Goal: Information Seeking & Learning: Learn about a topic

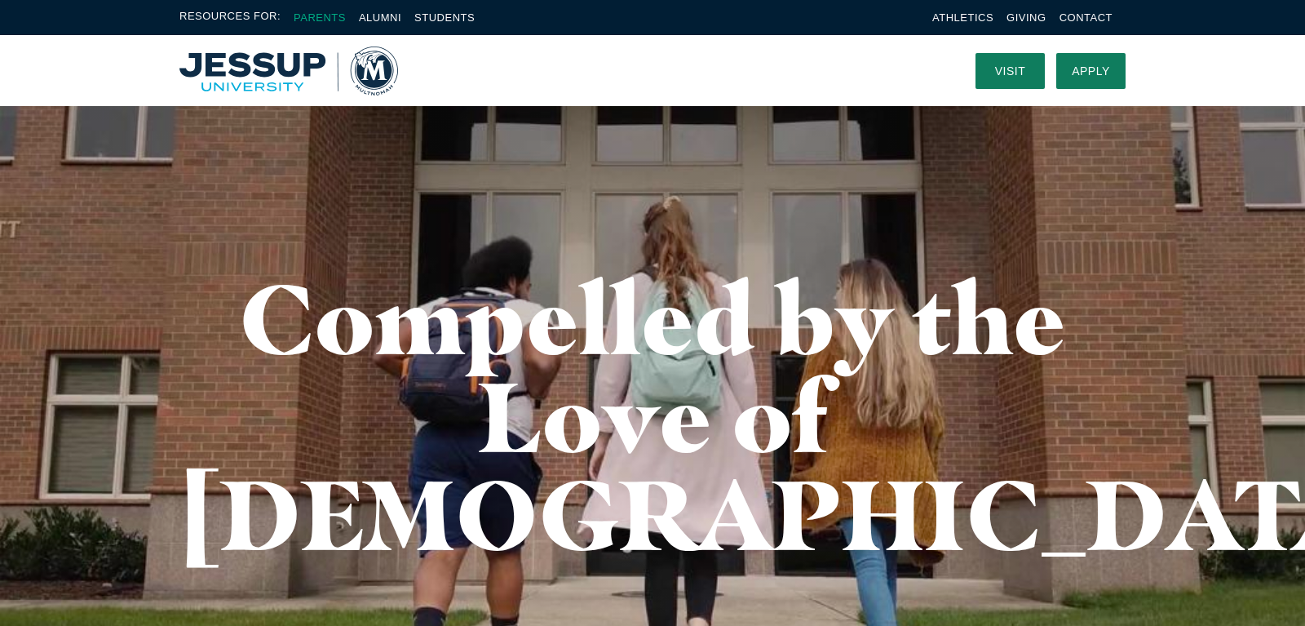
click at [325, 14] on link "Parents" at bounding box center [320, 17] width 52 height 12
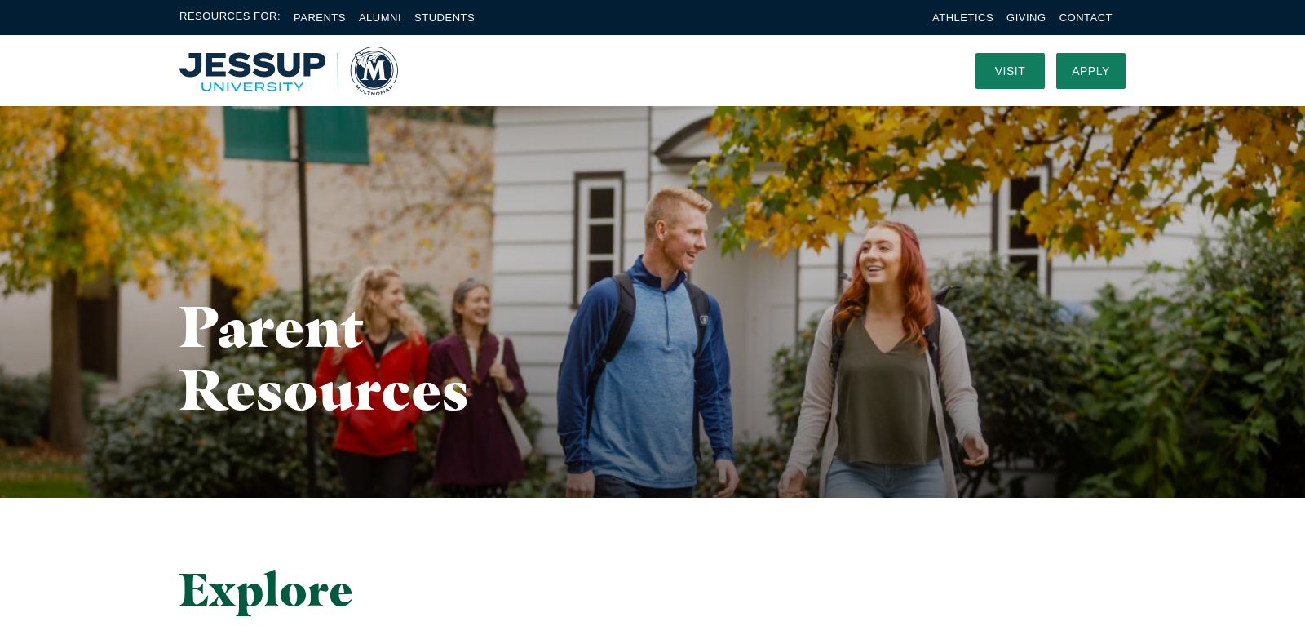
click at [249, 51] on img "Home" at bounding box center [288, 71] width 219 height 49
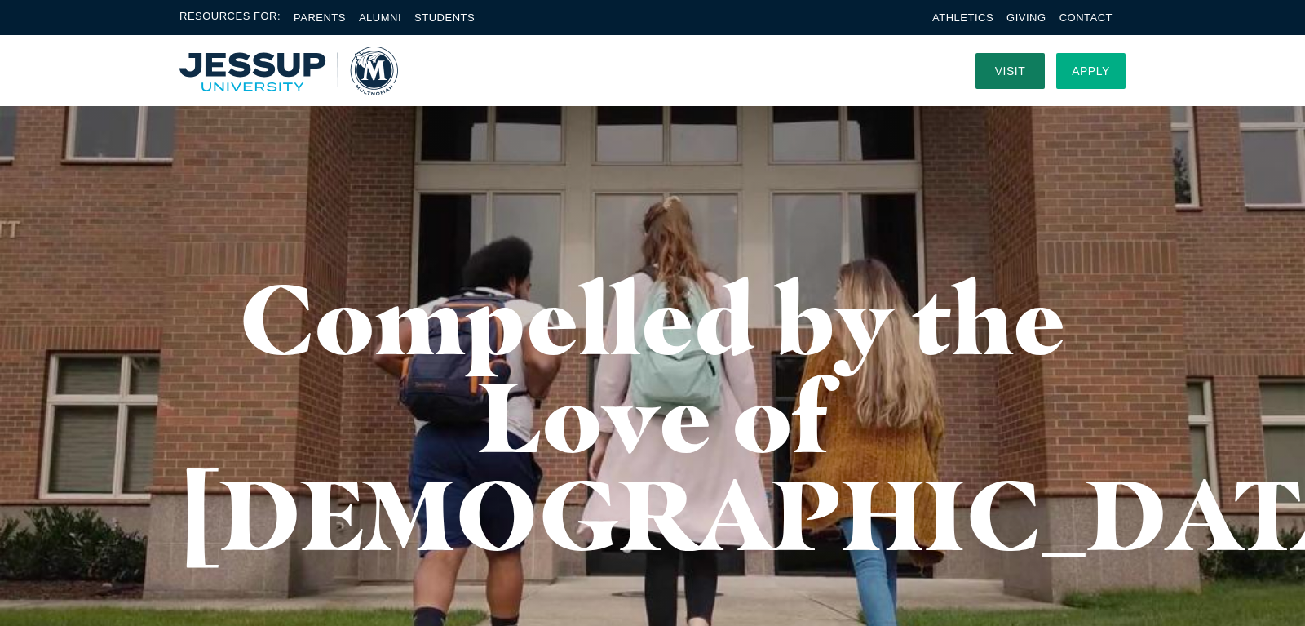
click at [1081, 78] on link "Apply" at bounding box center [1091, 71] width 69 height 36
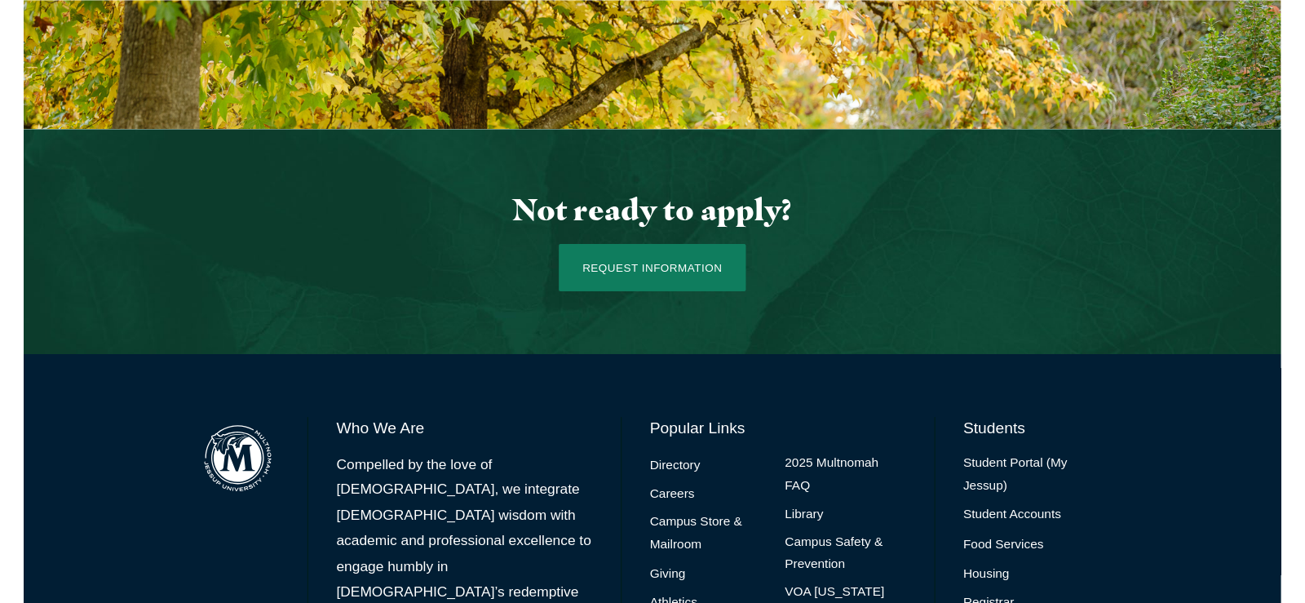
scroll to position [1608, 0]
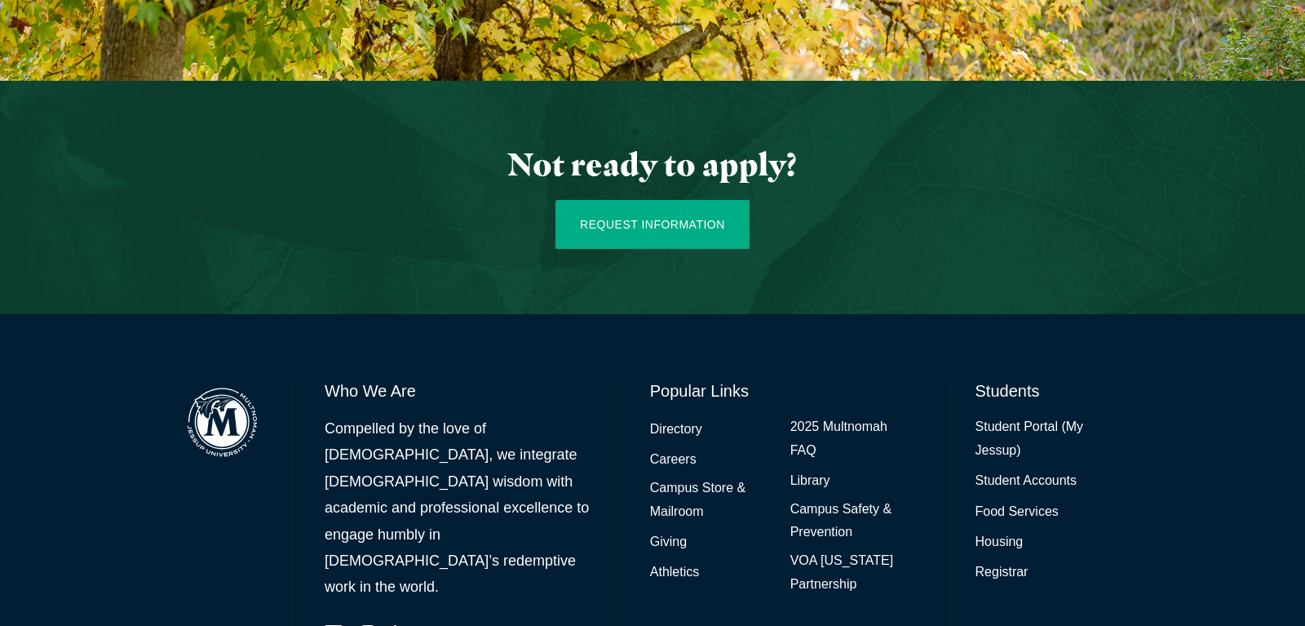
click at [614, 200] on link "Request Information" at bounding box center [653, 224] width 194 height 49
